Goal: Task Accomplishment & Management: Manage account settings

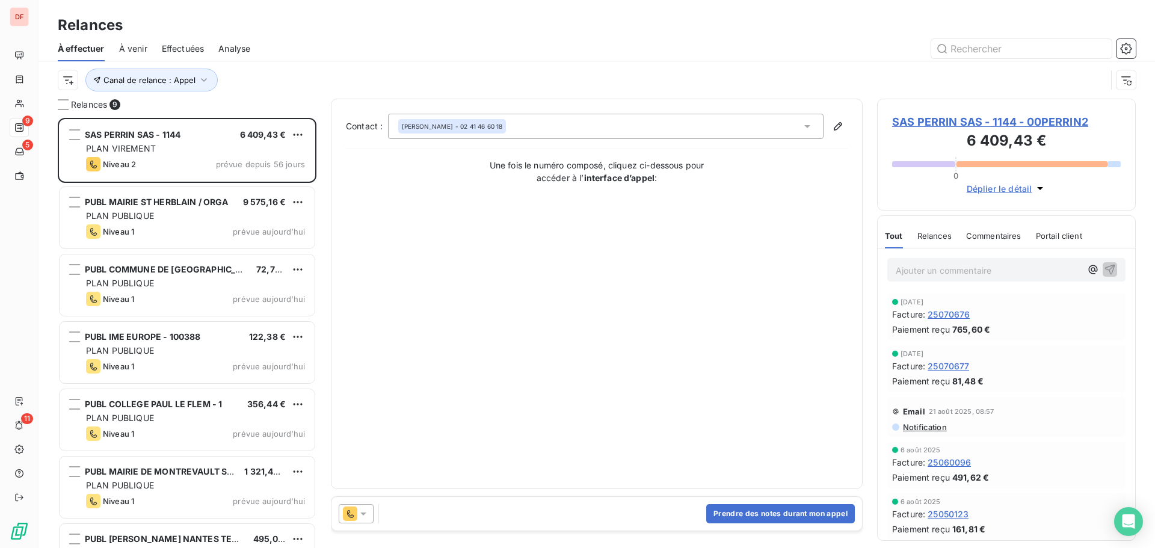
scroll to position [421, 250]
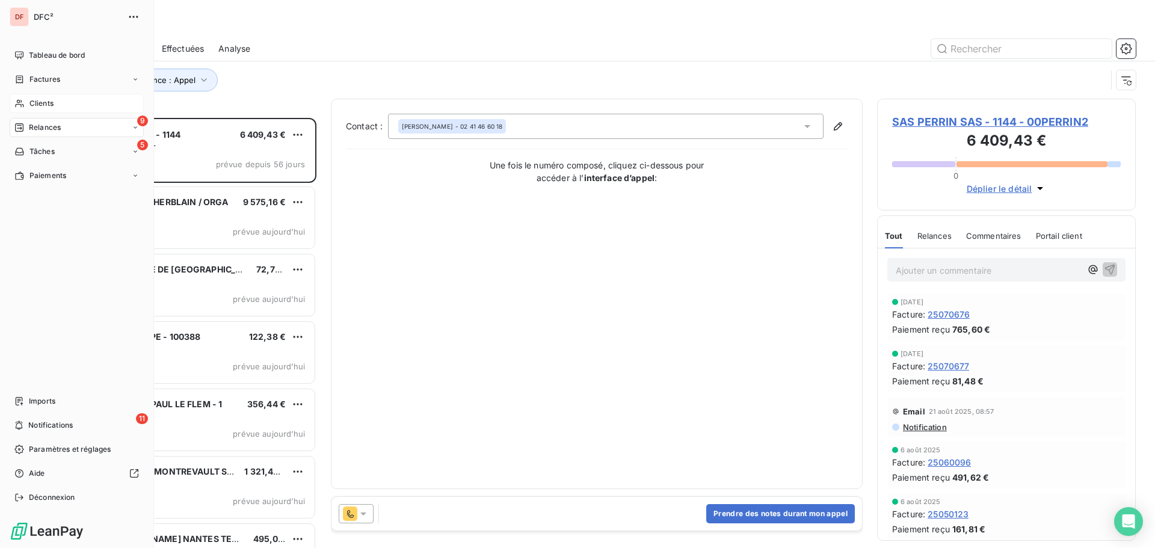
click at [43, 106] on span "Clients" at bounding box center [41, 103] width 24 height 11
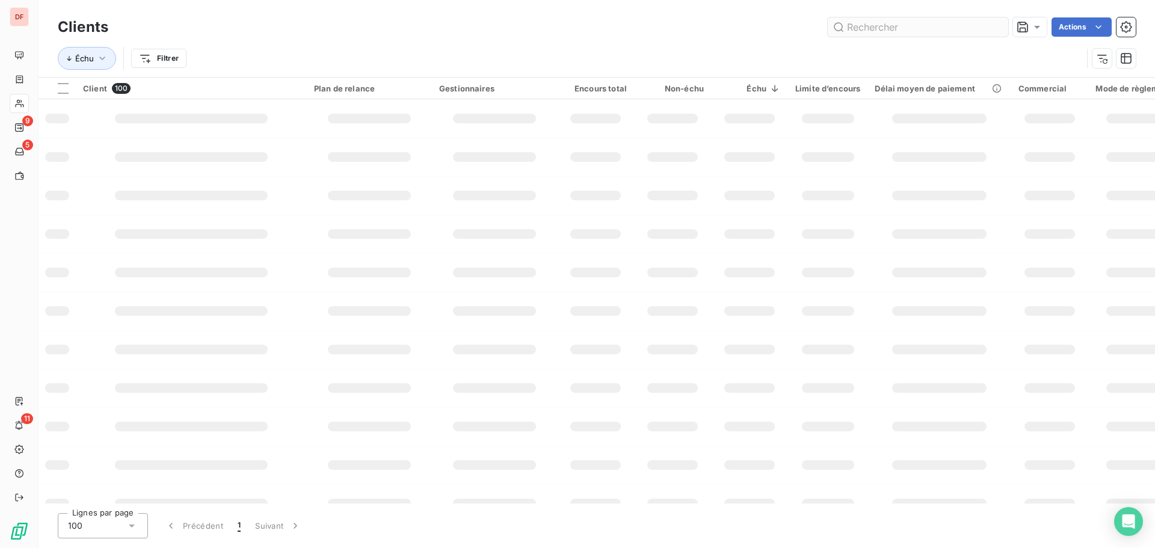
click at [923, 29] on input "text" at bounding box center [917, 26] width 180 height 19
type input "c"
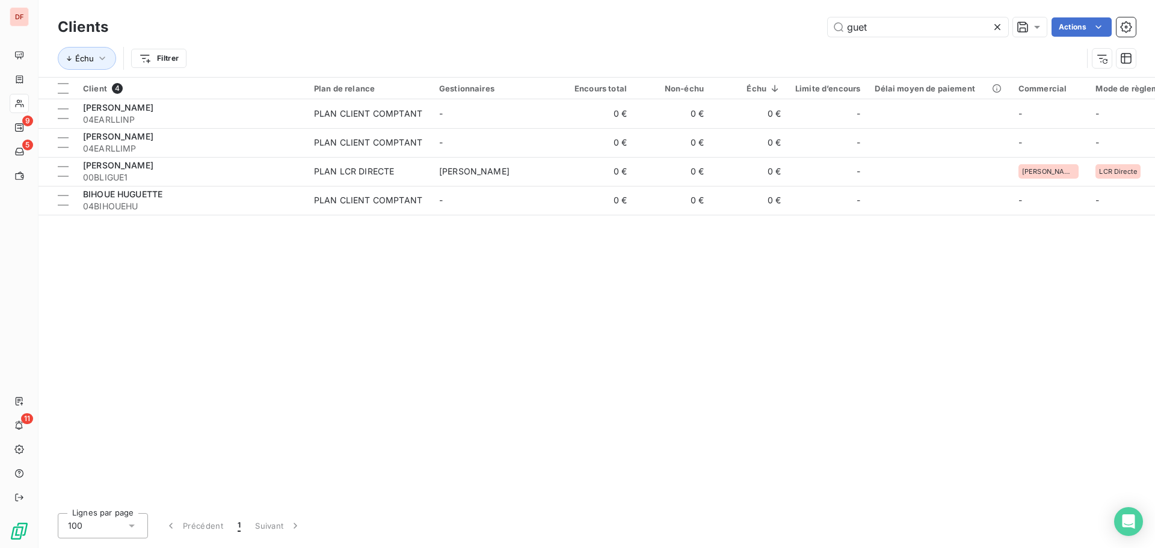
click at [992, 336] on div "Client 4 Plan de relance Gestionnaires Encours total Non-échu Échu Limite d’enc…" at bounding box center [596, 291] width 1116 height 426
drag, startPoint x: 929, startPoint y: 22, endPoint x: 637, endPoint y: 7, distance: 292.1
click at [637, 7] on div "Clients guet Actions Échu Filtrer" at bounding box center [596, 38] width 1116 height 77
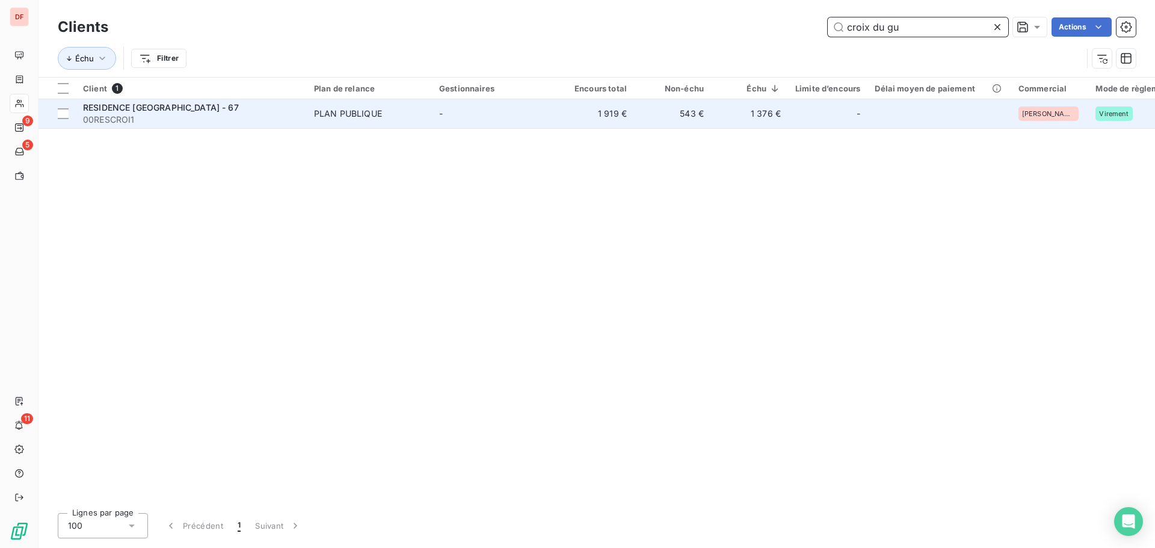
type input "croix du gu"
click at [505, 115] on td "-" at bounding box center [494, 113] width 125 height 29
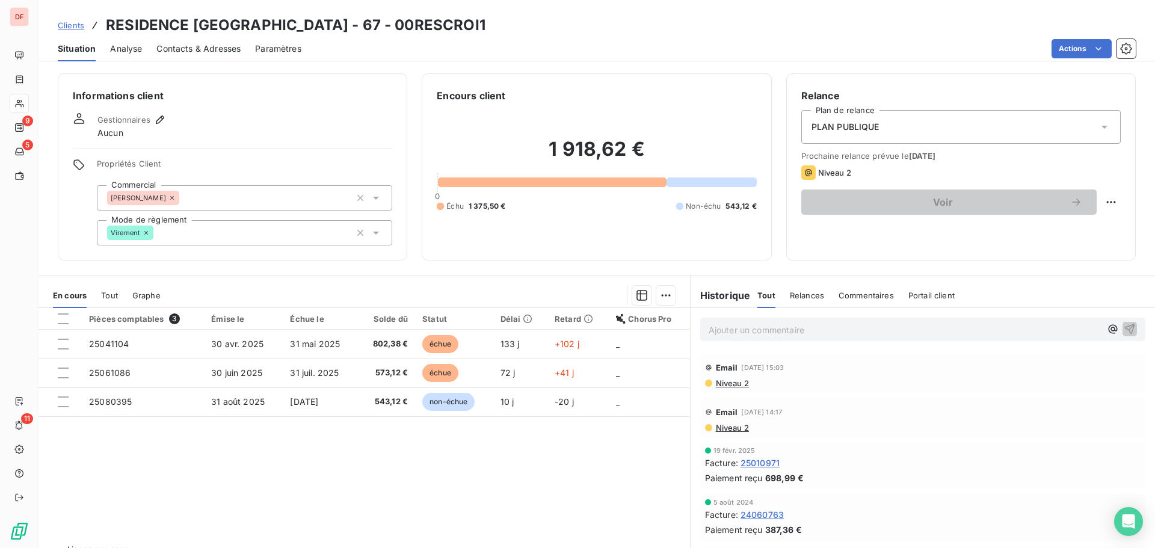
click at [731, 388] on div "Email [DATE] 15:03 Niveau 2" at bounding box center [922, 373] width 445 height 40
click at [731, 385] on span "Niveau 2" at bounding box center [731, 383] width 34 height 10
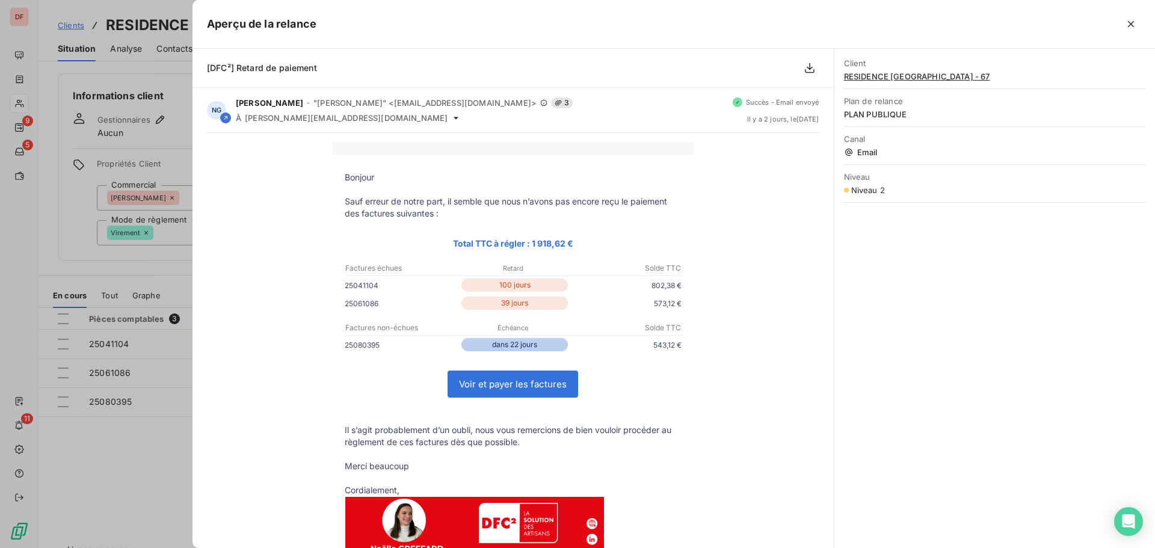
click at [159, 156] on div at bounding box center [577, 274] width 1155 height 548
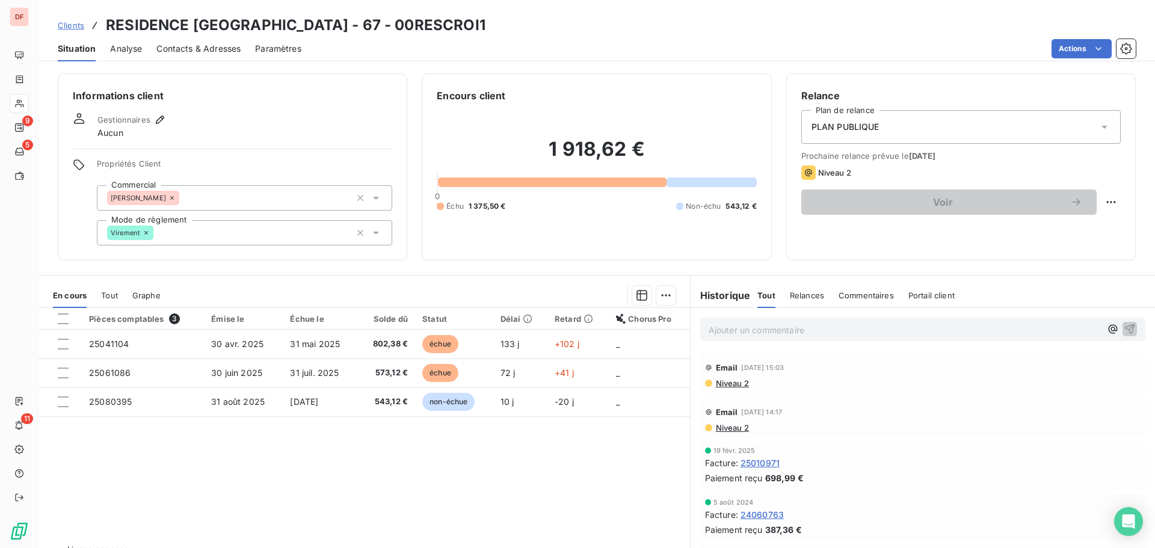
click at [190, 54] on span "Contacts & Adresses" at bounding box center [198, 49] width 84 height 12
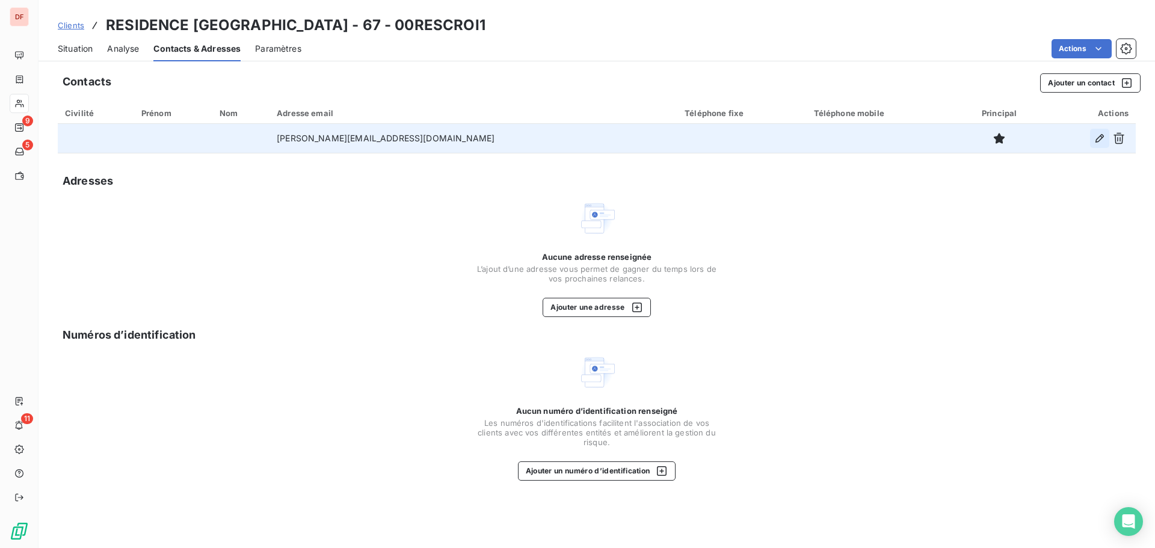
click at [1101, 137] on icon "button" at bounding box center [1099, 138] width 12 height 12
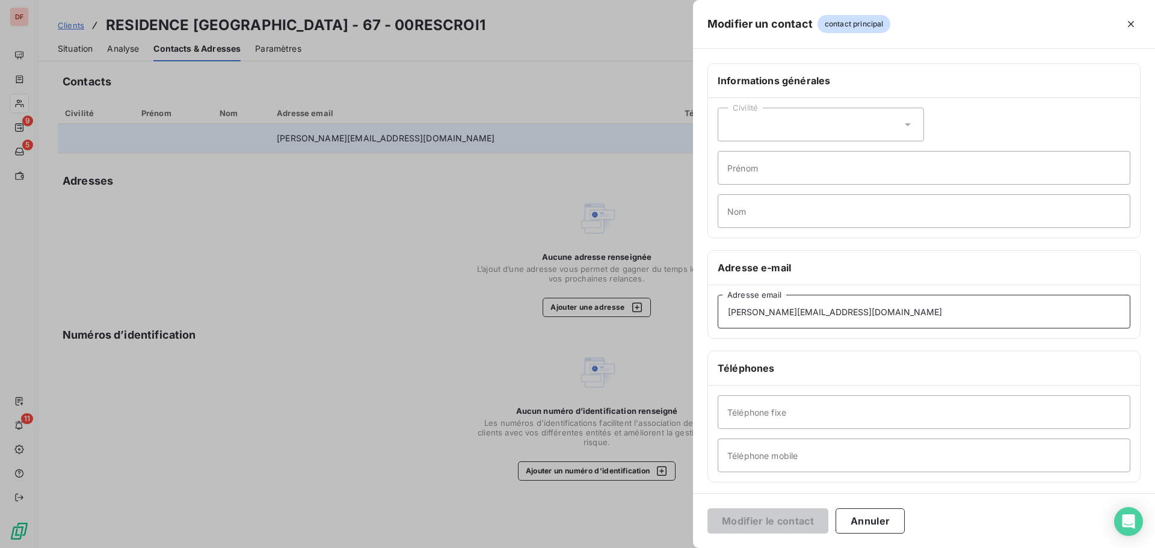
drag, startPoint x: 871, startPoint y: 303, endPoint x: 462, endPoint y: 284, distance: 410.0
click at [462, 547] on div "Modifier un contact contact principal Informations générales Civilité Prénom No…" at bounding box center [577, 548] width 1155 height 0
paste input "Bonjour, Vous trouverez ci-joint nos coordonnées bancaires à prendre en compte …"
type input "Bonjour, Vous trouverez ci-joint nos coordonnées bancaires à prendre en compte …"
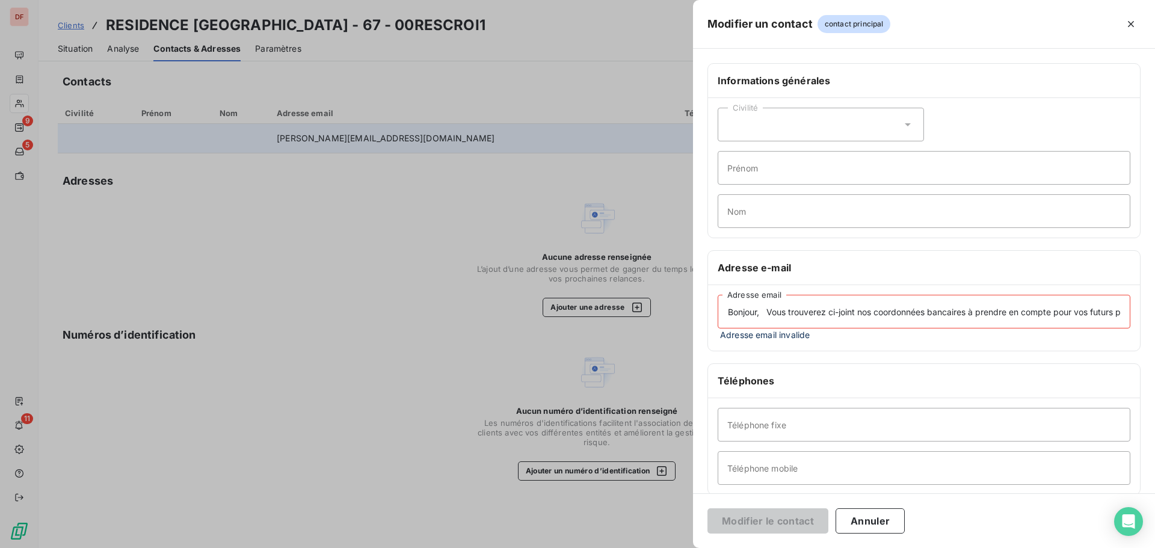
drag, startPoint x: 1114, startPoint y: 312, endPoint x: 500, endPoint y: 289, distance: 615.0
click at [500, 547] on div "Modifier un contact contact principal Informations générales Civilité Prénom No…" at bounding box center [577, 548] width 1155 height 0
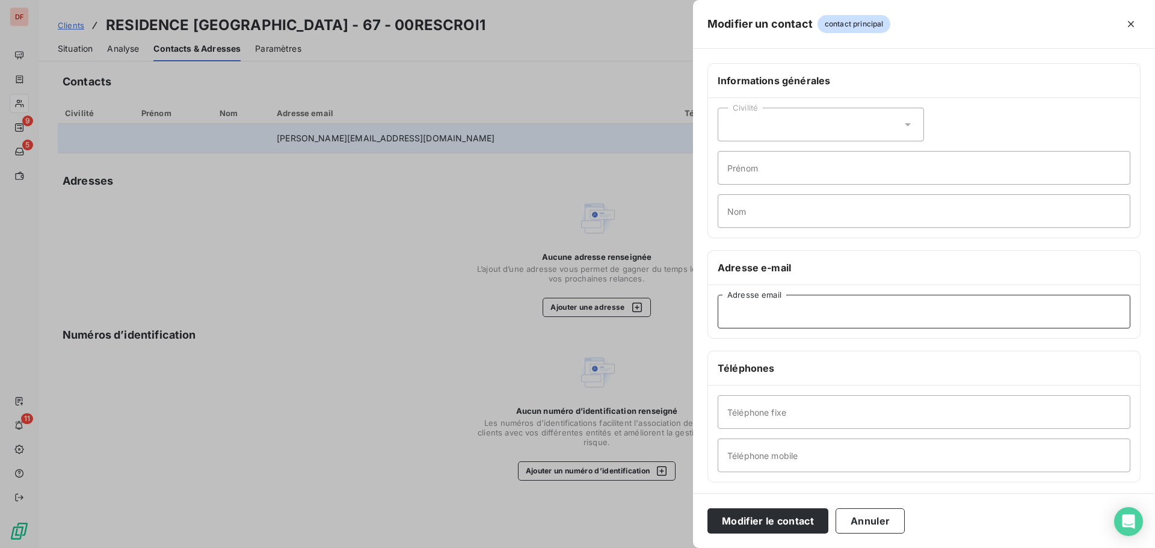
paste input "[EMAIL_ADDRESS][DOMAIN_NAME]"
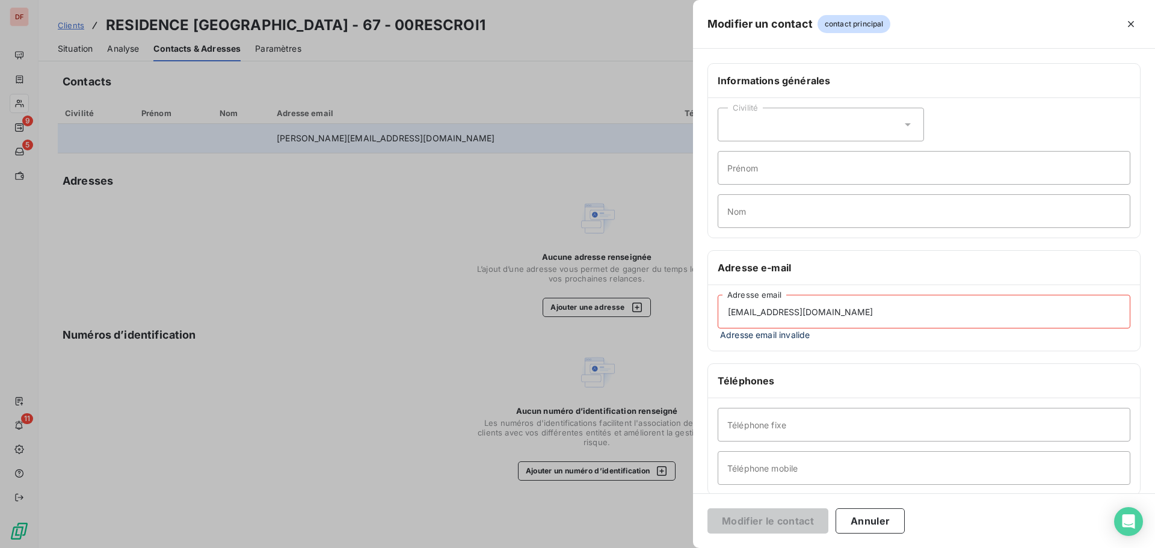
drag, startPoint x: 747, startPoint y: 318, endPoint x: 547, endPoint y: 325, distance: 199.8
click at [547, 547] on div "Modifier un contact contact principal Informations générales Civilité Prénom No…" at bounding box center [577, 548] width 1155 height 0
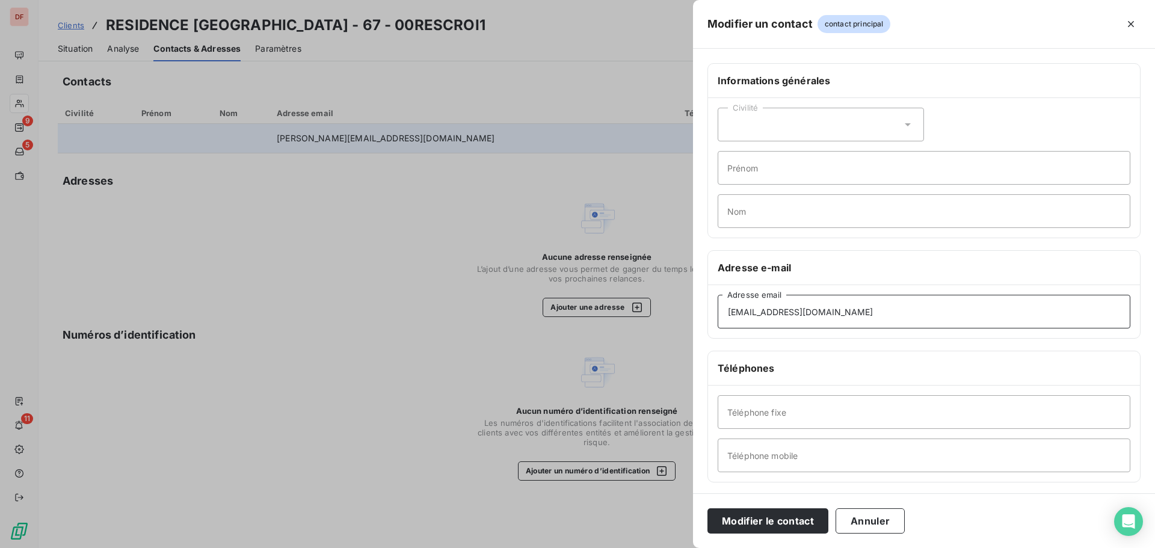
type input "[EMAIL_ADDRESS][DOMAIN_NAME]"
click at [707, 508] on button "Modifier le contact" at bounding box center [767, 520] width 121 height 25
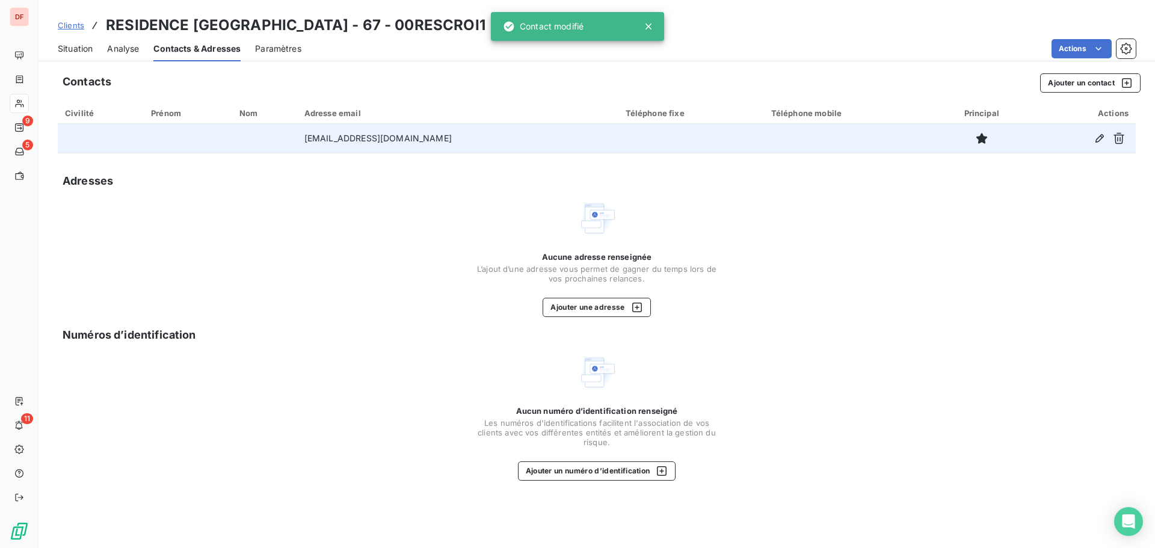
click at [72, 43] on span "Situation" at bounding box center [75, 49] width 35 height 12
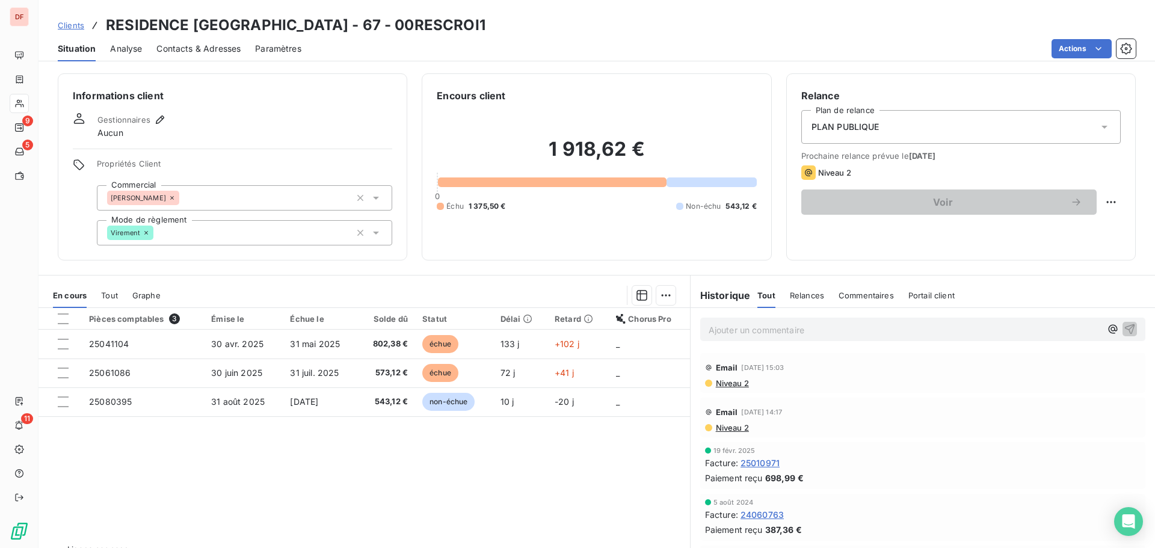
click at [770, 336] on p "Ajouter un commentaire ﻿" at bounding box center [904, 329] width 392 height 15
